Goal: Task Accomplishment & Management: Manage account settings

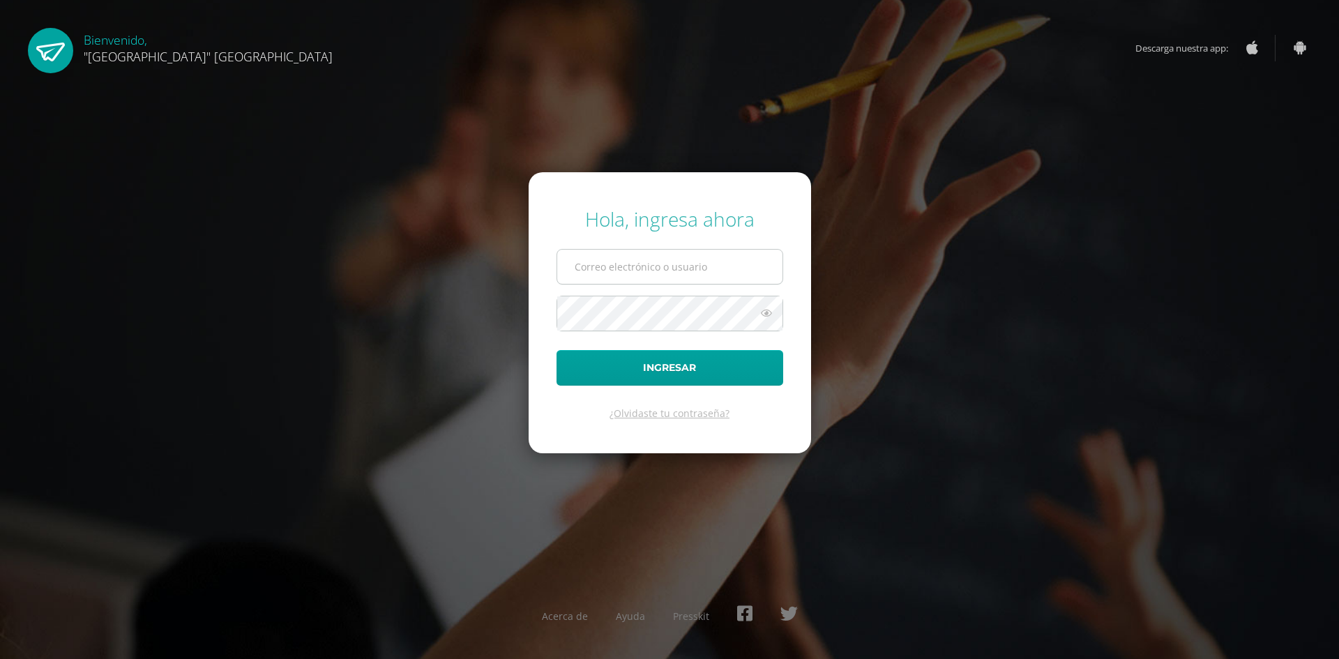
click at [674, 274] on input "text" at bounding box center [669, 267] width 225 height 34
type input "[PERSON_NAME][EMAIL_ADDRESS][DOMAIN_NAME]"
click at [557, 350] on button "Ingresar" at bounding box center [670, 368] width 227 height 36
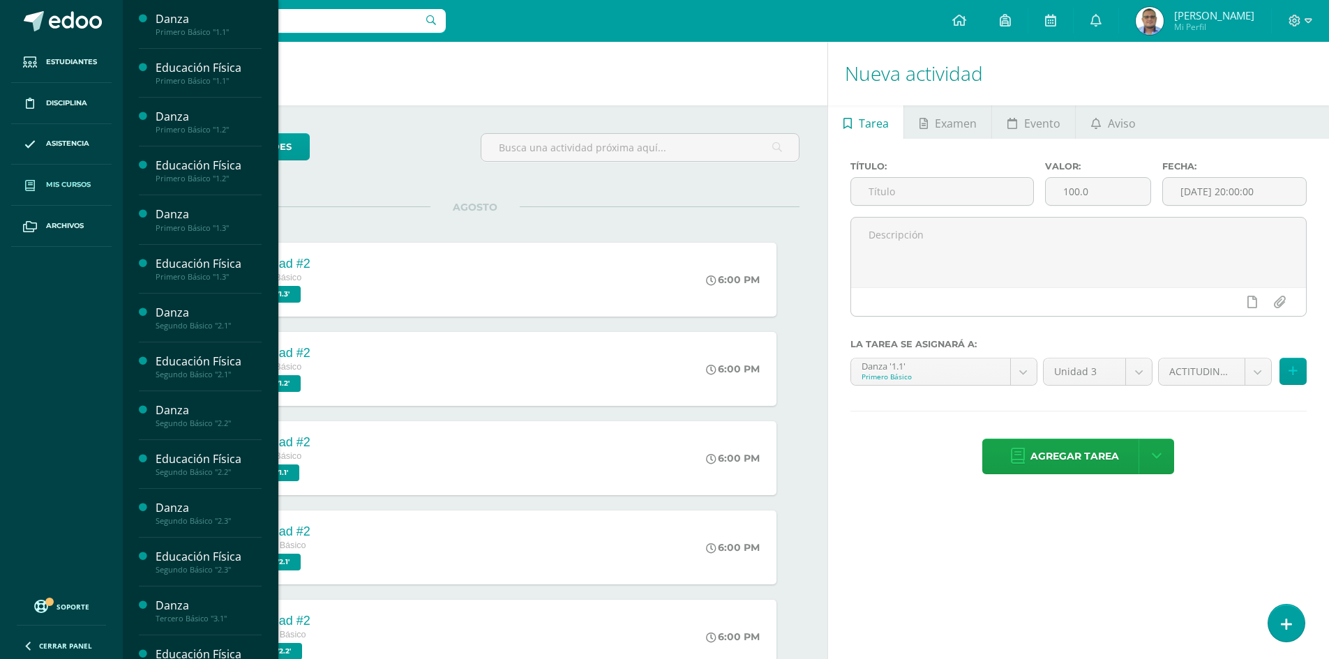
click at [57, 186] on span "Mis cursos" at bounding box center [68, 184] width 45 height 11
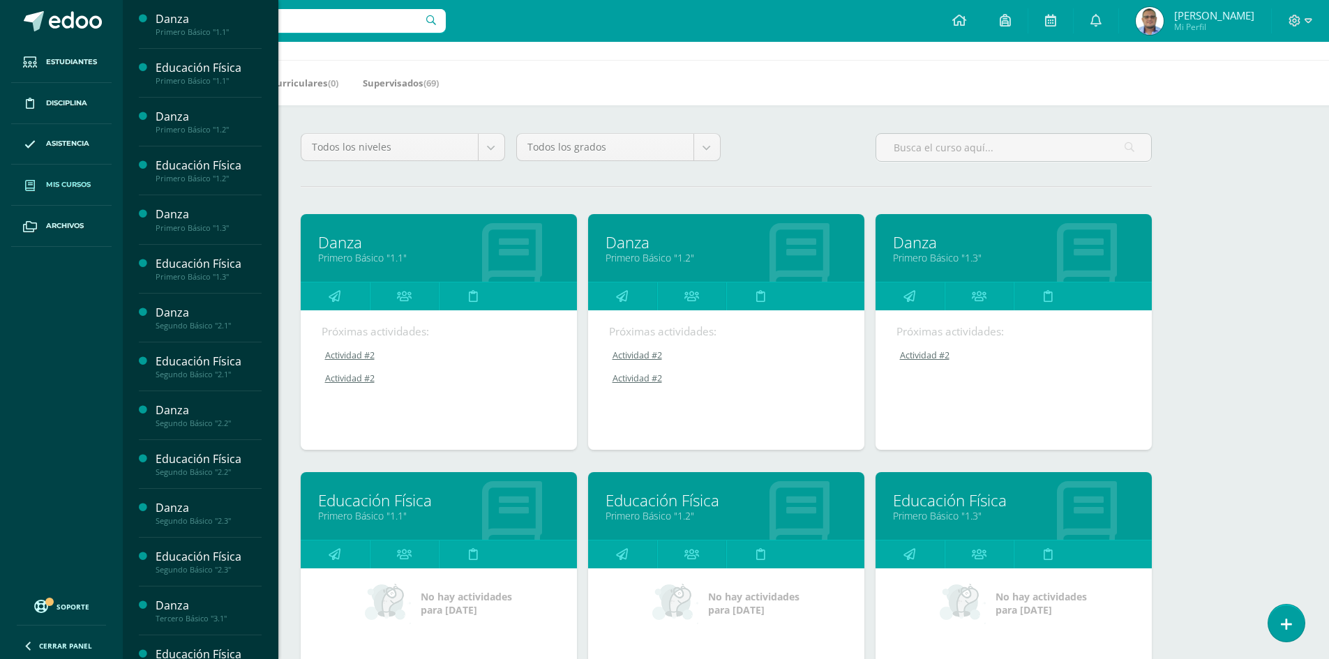
scroll to position [70, 0]
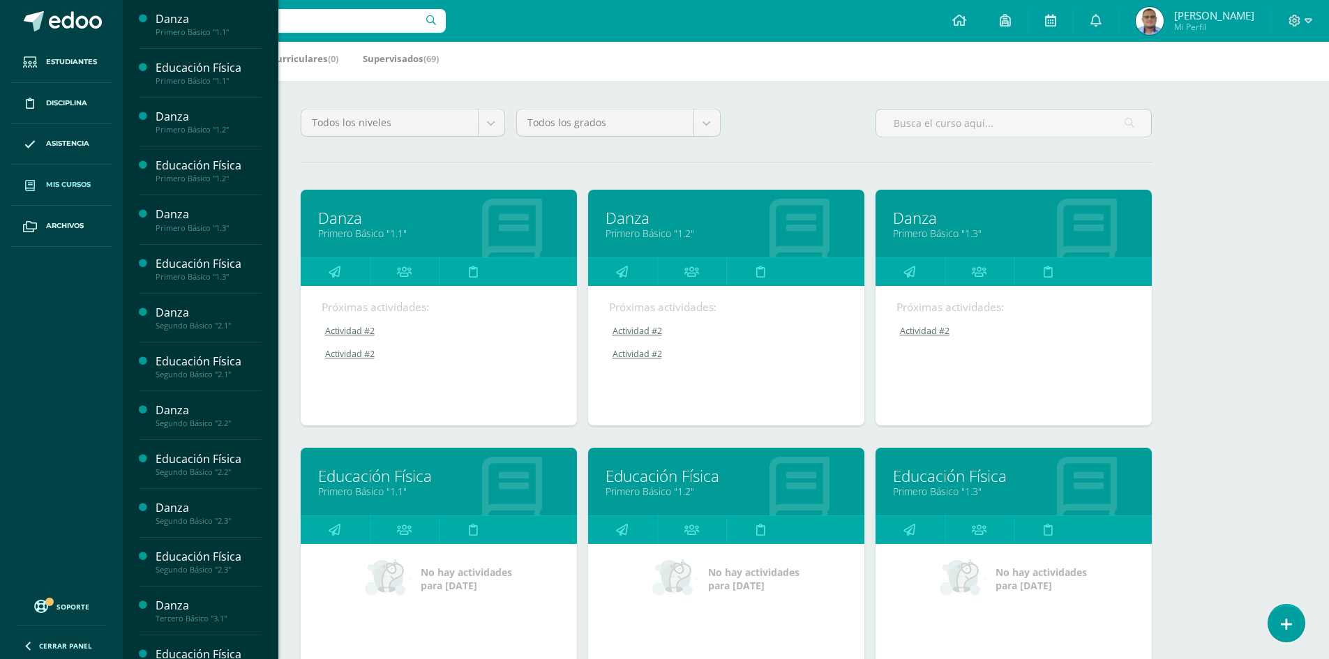
click at [368, 228] on link "Primero Básico "1.1"" at bounding box center [438, 233] width 241 height 13
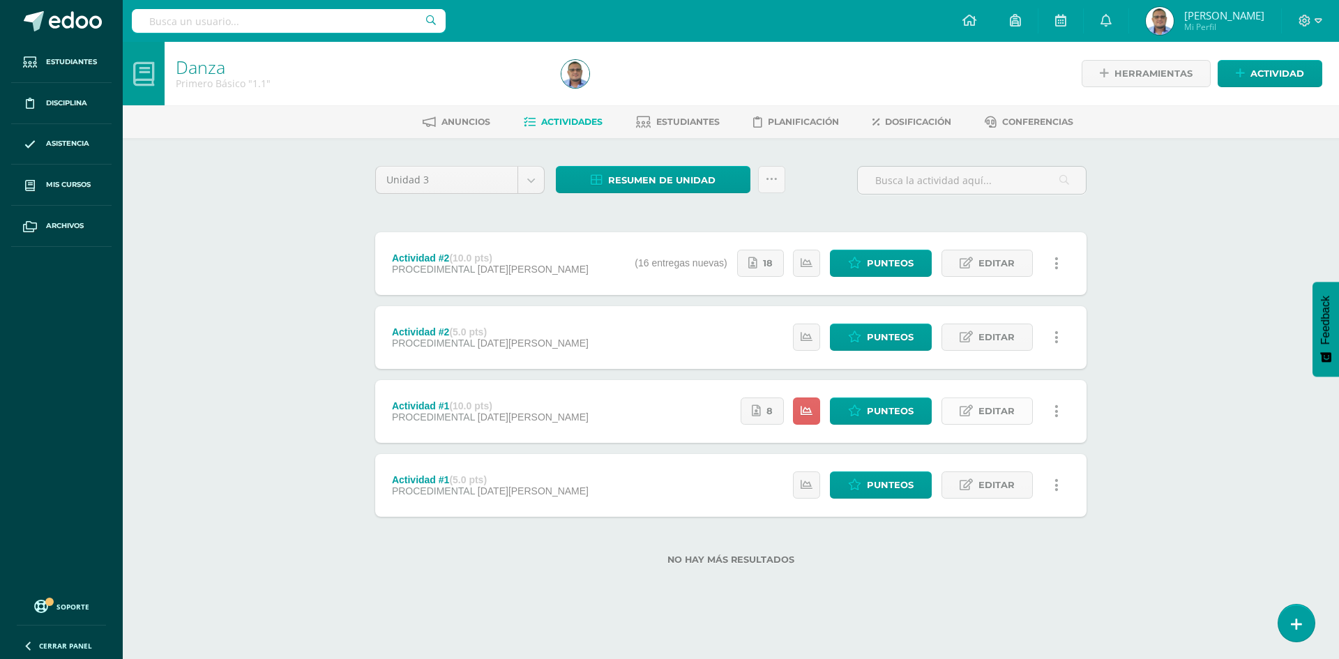
click at [988, 412] on span "Editar" at bounding box center [997, 411] width 36 height 26
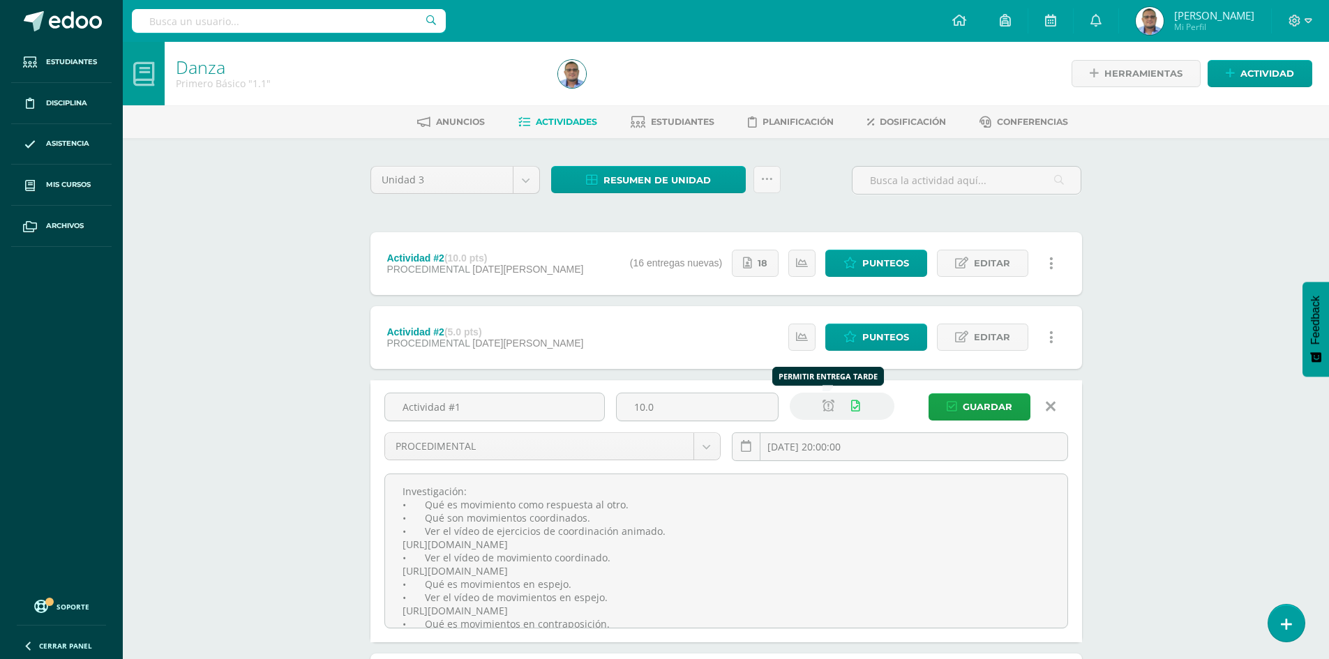
click at [830, 407] on icon at bounding box center [828, 406] width 12 height 12
click at [990, 407] on span "Guardar" at bounding box center [987, 407] width 50 height 26
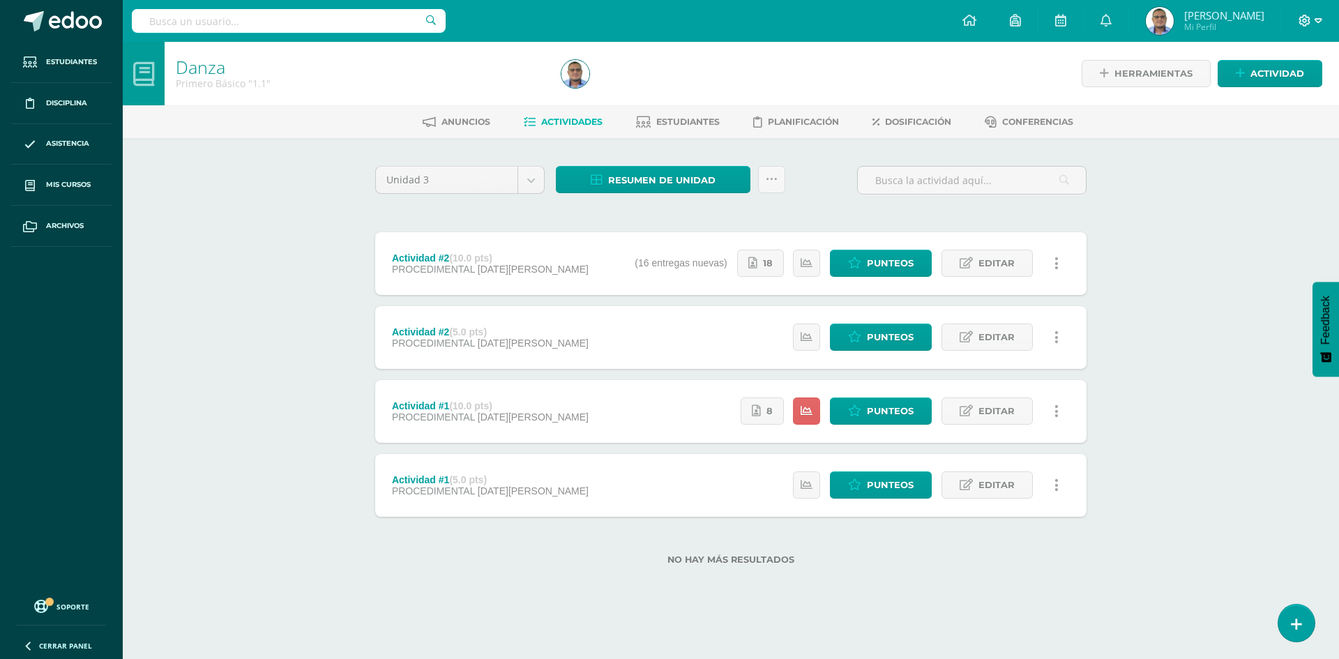
click at [1313, 22] on span at bounding box center [1311, 20] width 24 height 15
click at [1268, 96] on span "Cerrar sesión" at bounding box center [1275, 95] width 63 height 13
